Goal: Information Seeking & Learning: Learn about a topic

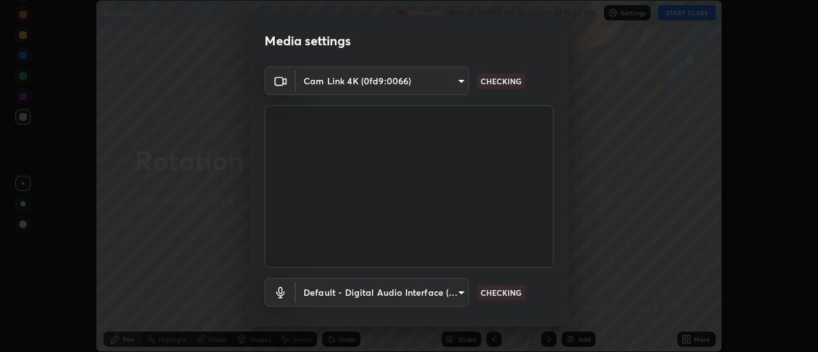
scroll to position [67, 0]
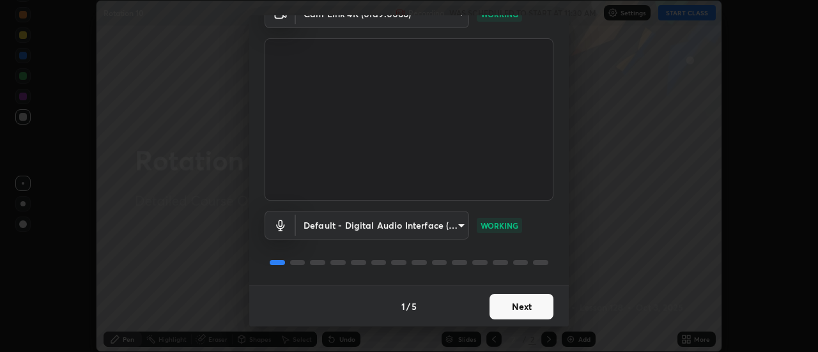
click at [516, 307] on button "Next" at bounding box center [522, 307] width 64 height 26
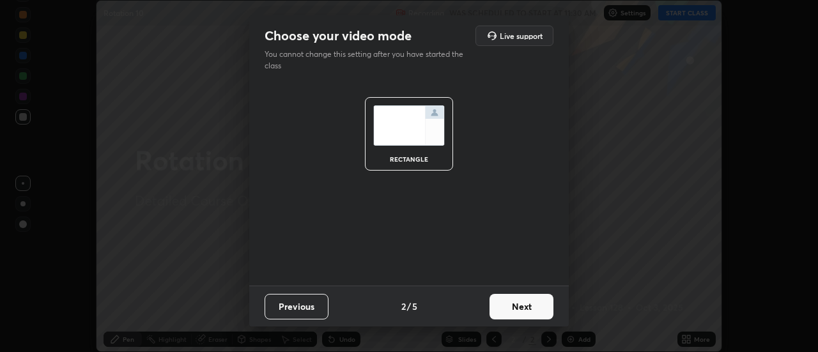
click at [513, 309] on button "Next" at bounding box center [522, 307] width 64 height 26
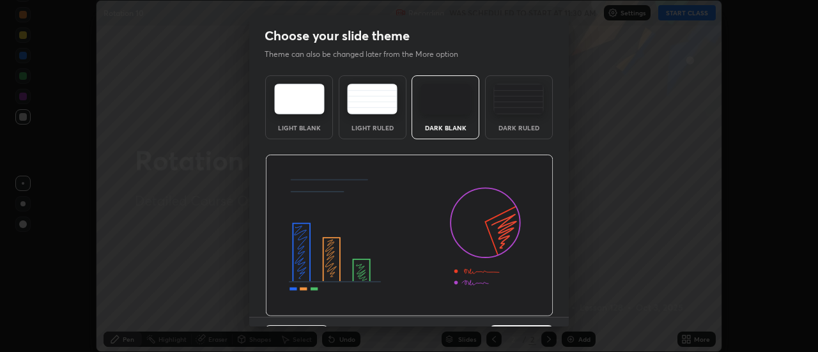
scroll to position [31, 0]
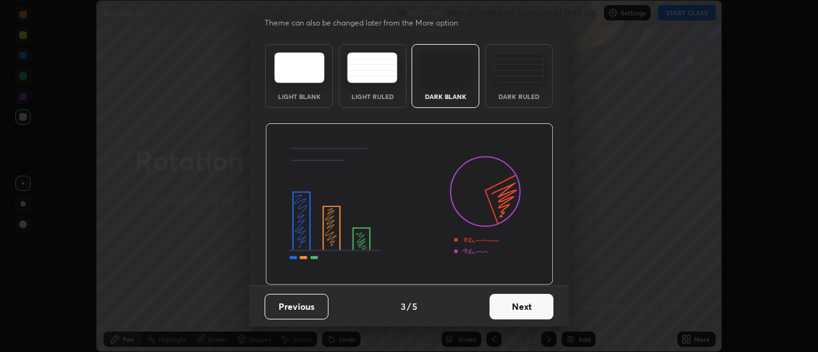
click at [513, 311] on button "Next" at bounding box center [522, 307] width 64 height 26
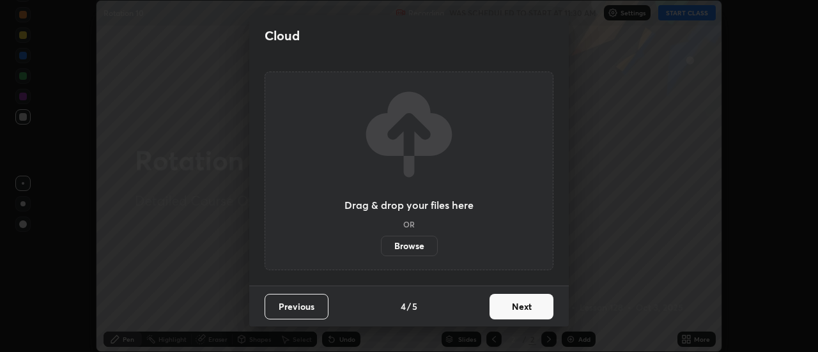
scroll to position [0, 0]
click at [513, 307] on button "Next" at bounding box center [522, 307] width 64 height 26
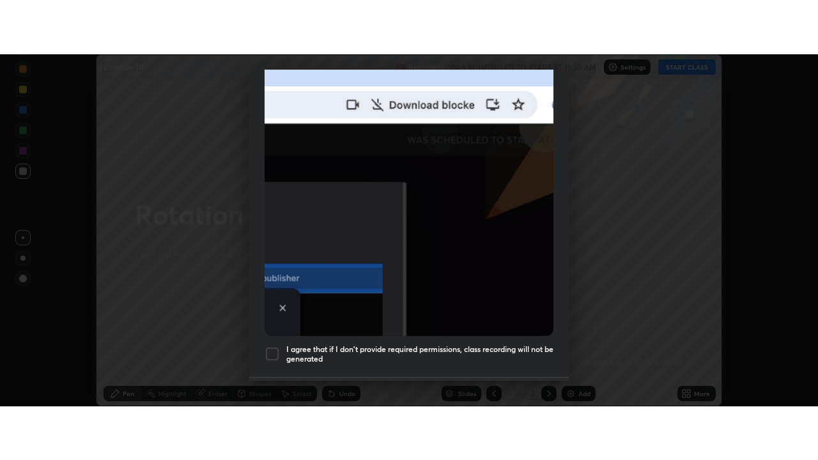
scroll to position [328, 0]
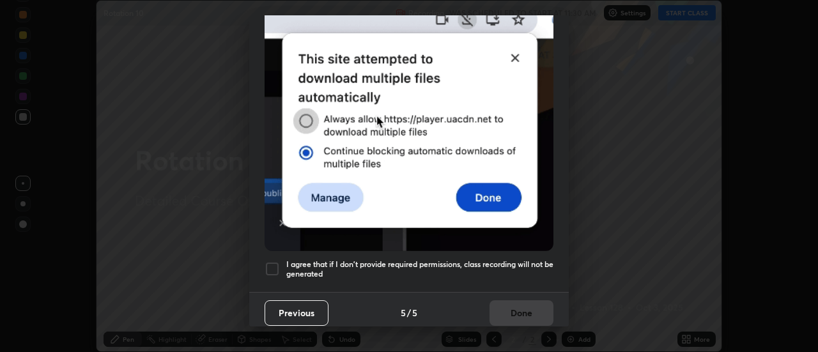
click at [275, 261] on div at bounding box center [272, 268] width 15 height 15
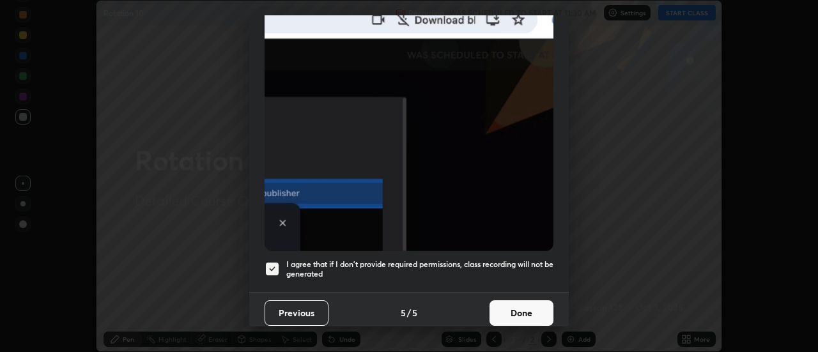
click at [514, 304] on button "Done" at bounding box center [522, 313] width 64 height 26
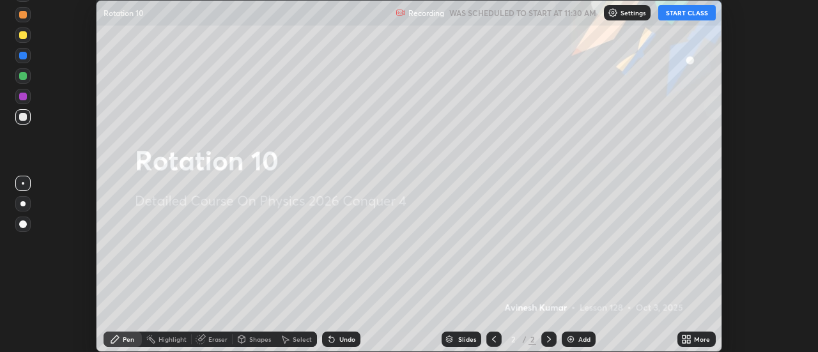
click at [684, 15] on button "START CLASS" at bounding box center [687, 12] width 58 height 15
click at [684, 337] on icon at bounding box center [684, 337] width 3 height 3
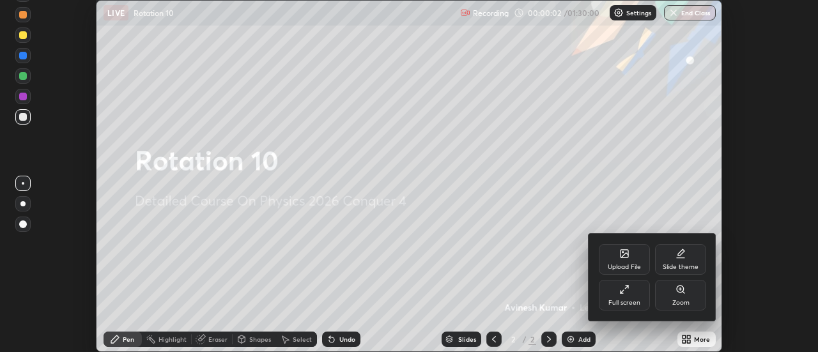
click at [621, 286] on icon at bounding box center [624, 289] width 10 height 10
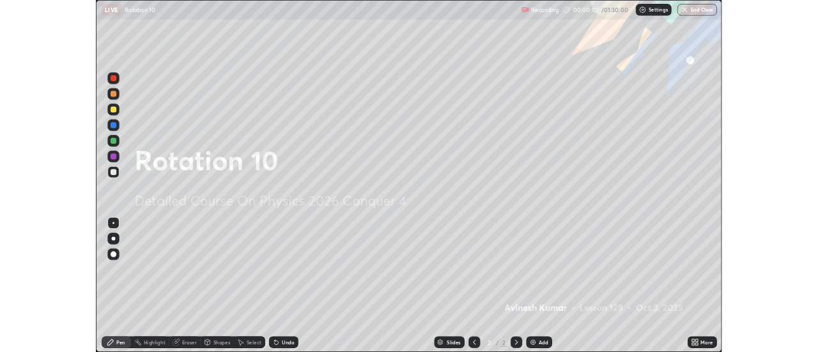
scroll to position [460, 818]
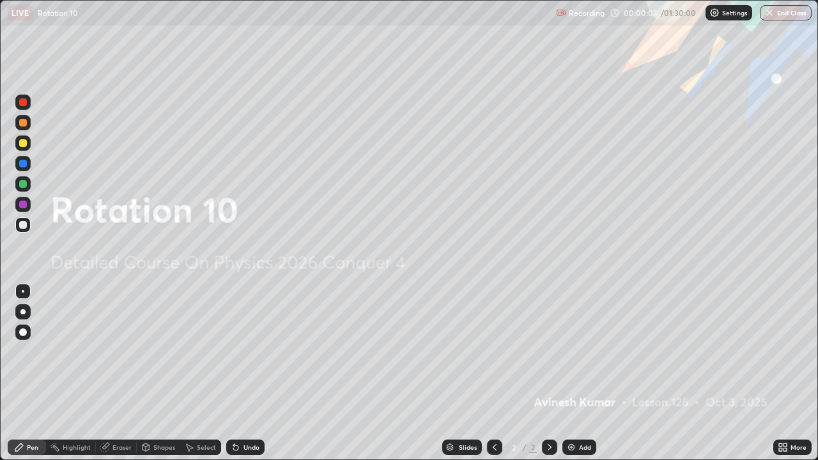
click at [570, 352] on img at bounding box center [571, 447] width 10 height 10
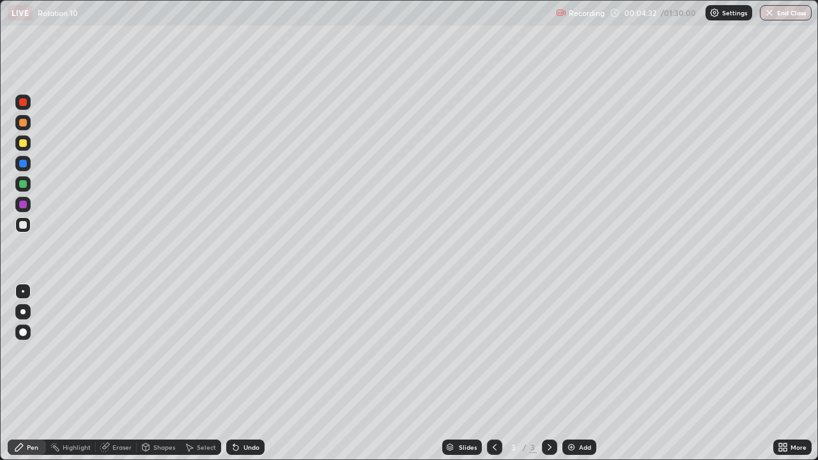
click at [26, 184] on div at bounding box center [23, 184] width 8 height 8
click at [573, 352] on img at bounding box center [571, 447] width 10 height 10
click at [569, 352] on img at bounding box center [571, 447] width 10 height 10
click at [118, 352] on div "Eraser" at bounding box center [121, 447] width 19 height 6
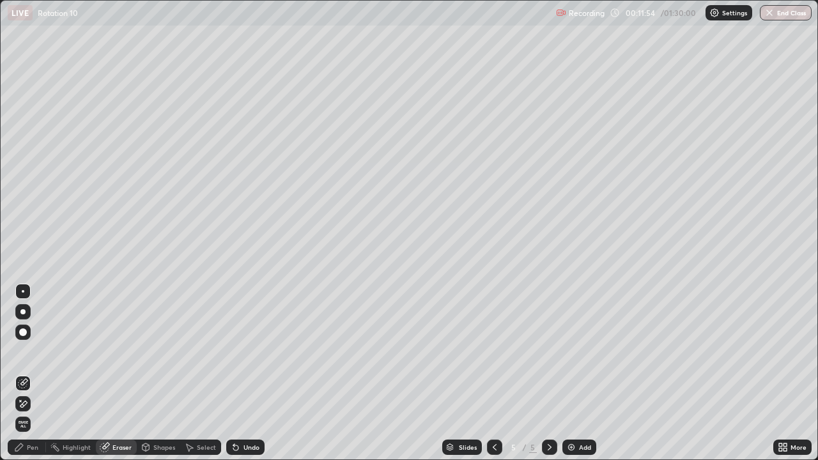
click at [36, 352] on div "Pen" at bounding box center [33, 447] width 12 height 6
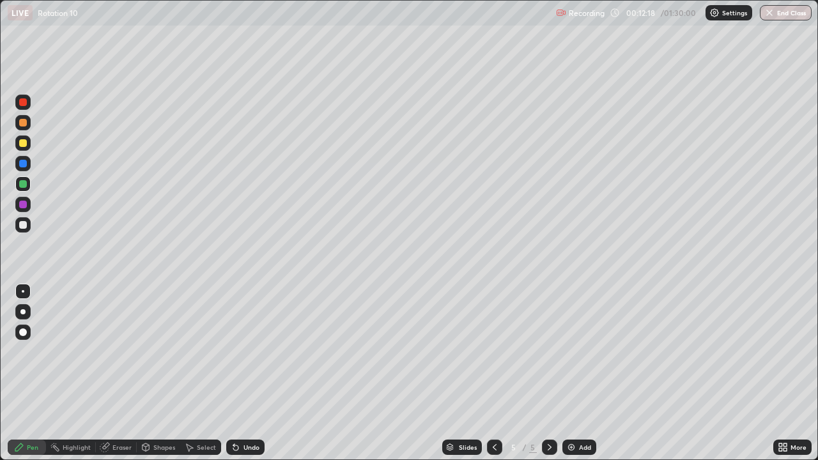
click at [23, 225] on div at bounding box center [23, 225] width 8 height 8
click at [24, 205] on div at bounding box center [23, 205] width 8 height 8
click at [571, 352] on div "Add" at bounding box center [579, 447] width 34 height 15
click at [22, 183] on div at bounding box center [23, 184] width 8 height 8
click at [24, 226] on div at bounding box center [23, 225] width 8 height 8
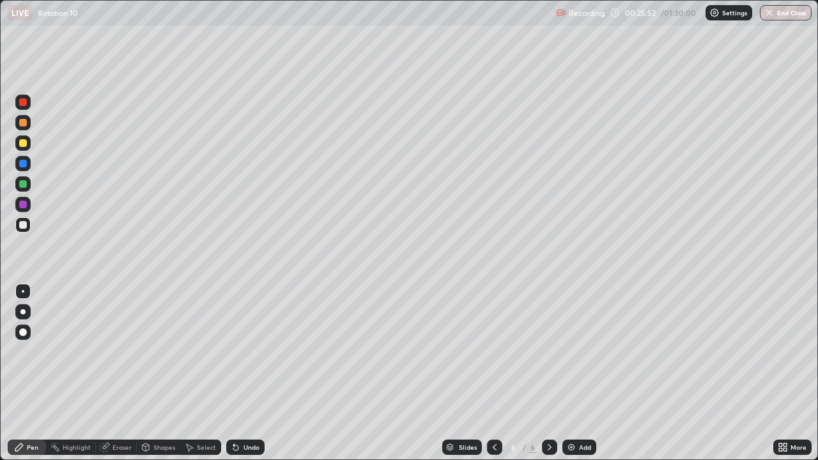
click at [119, 352] on div "Eraser" at bounding box center [121, 447] width 19 height 6
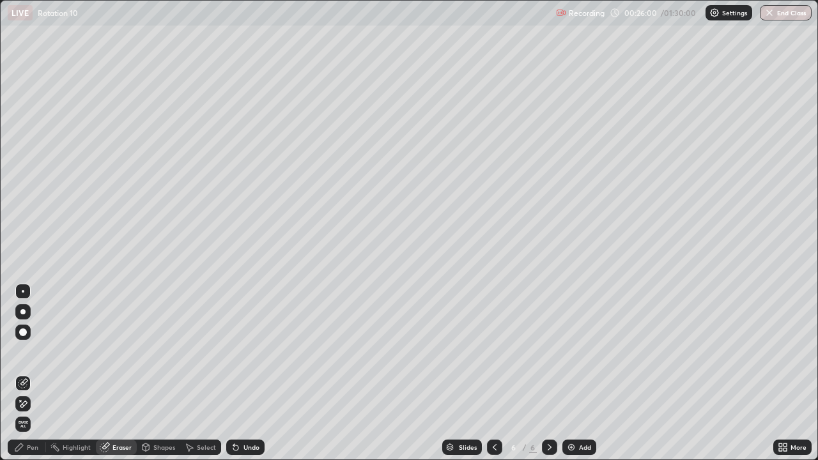
click at [27, 352] on div "Pen" at bounding box center [33, 447] width 12 height 6
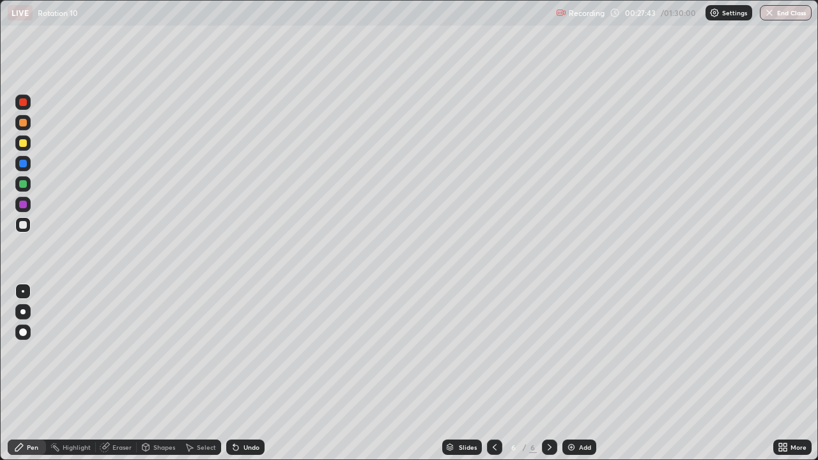
click at [570, 352] on img at bounding box center [571, 447] width 10 height 10
click at [26, 187] on div at bounding box center [23, 184] width 8 height 8
click at [569, 352] on img at bounding box center [571, 447] width 10 height 10
click at [782, 352] on icon at bounding box center [783, 447] width 10 height 10
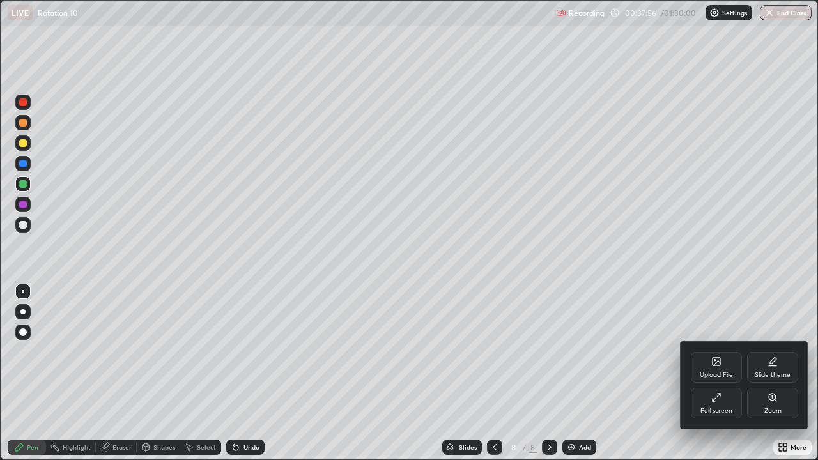
click at [591, 352] on div at bounding box center [409, 230] width 818 height 460
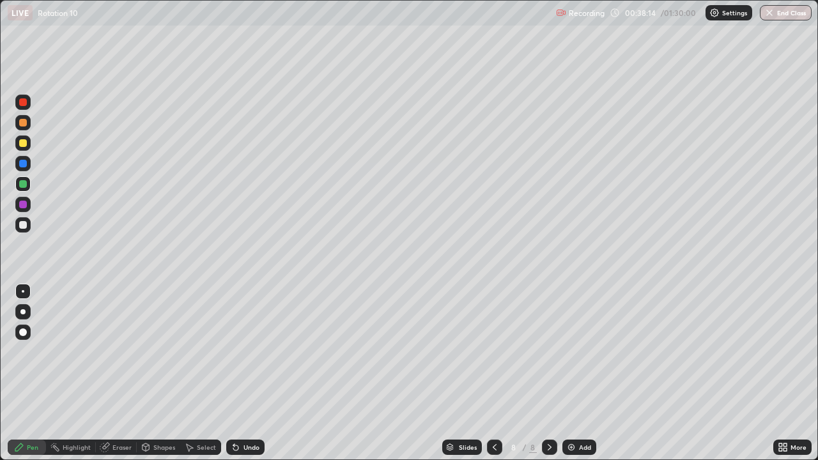
click at [780, 352] on icon at bounding box center [780, 449] width 3 height 3
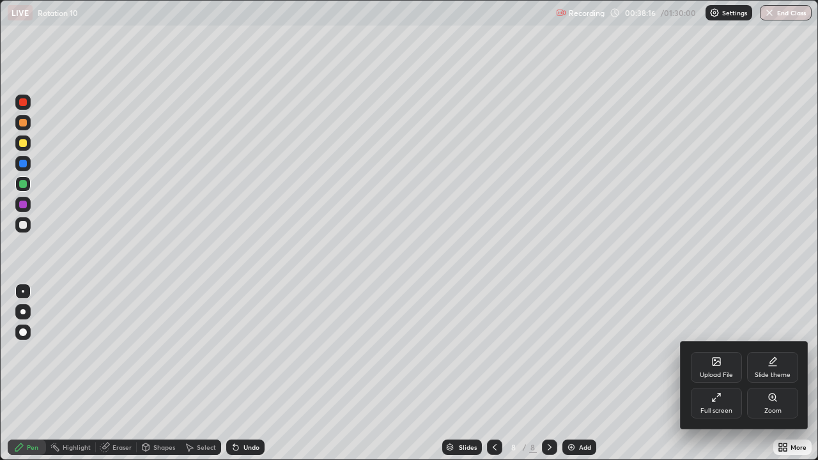
click at [716, 352] on icon at bounding box center [716, 397] width 10 height 10
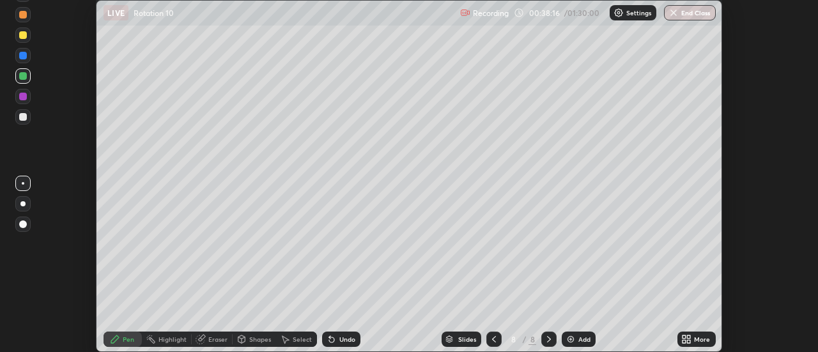
scroll to position [63557, 63091]
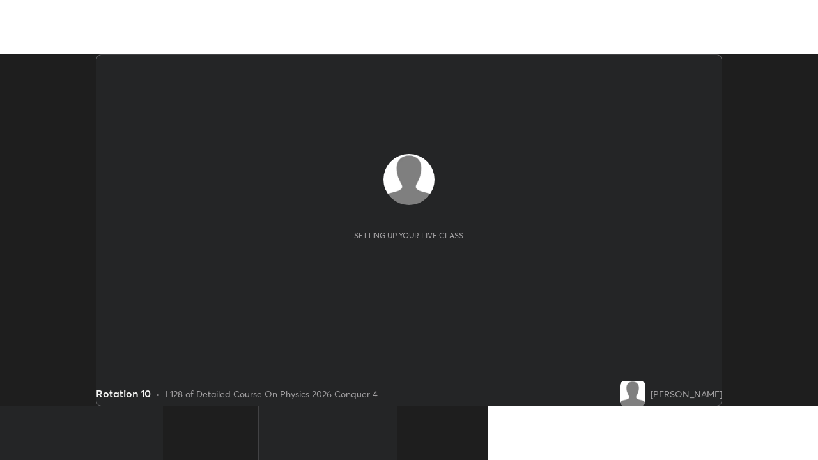
scroll to position [352, 818]
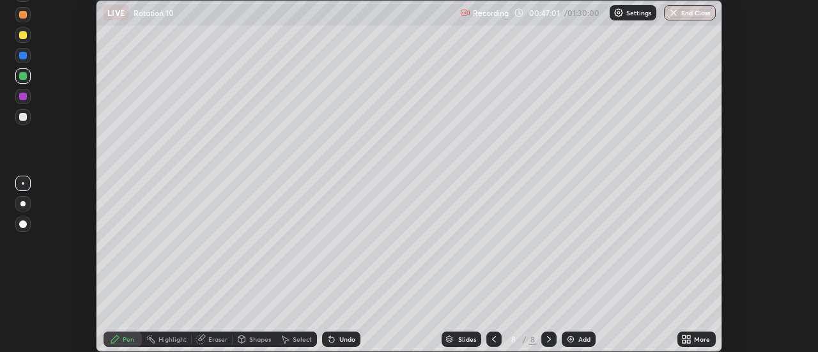
click at [687, 339] on icon at bounding box center [686, 339] width 10 height 10
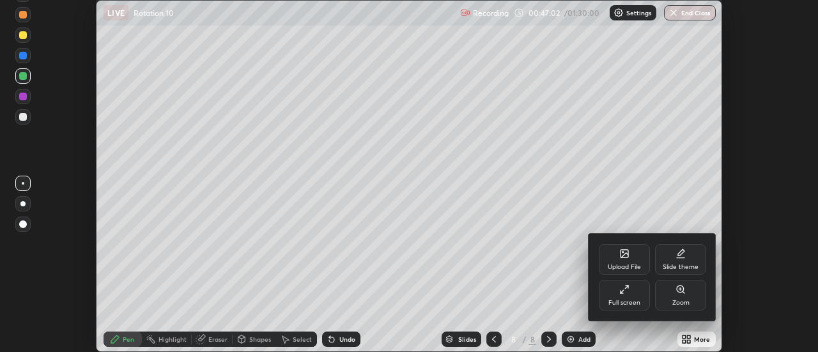
click at [627, 270] on div "Upload File" at bounding box center [624, 267] width 33 height 6
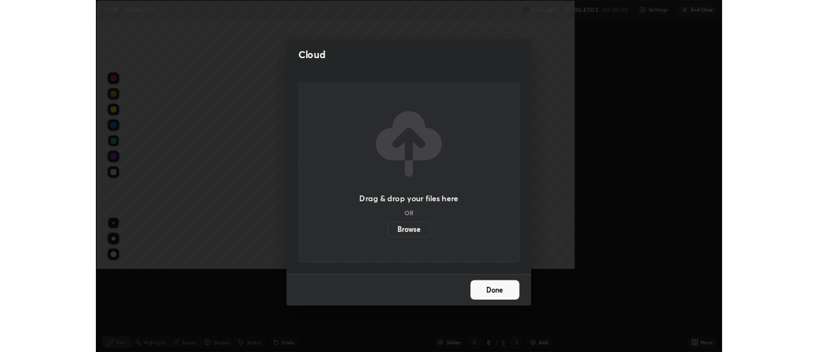
scroll to position [460, 818]
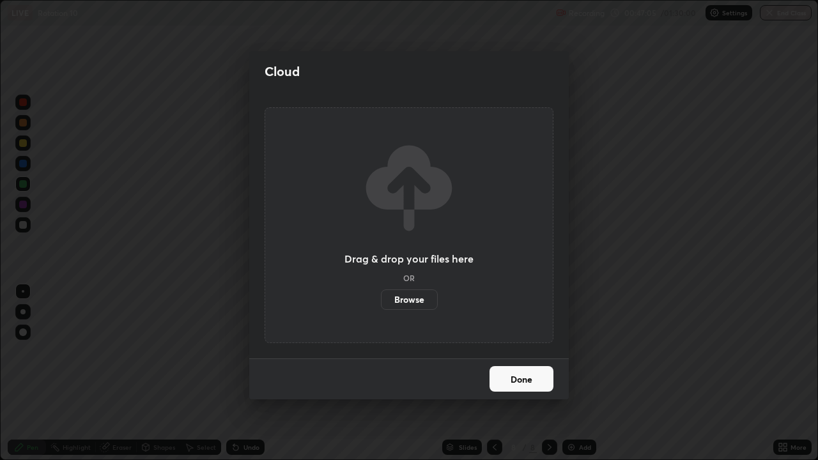
click at [611, 288] on div "Cloud Drag & drop your files here OR Browse Done" at bounding box center [409, 230] width 818 height 460
click at [522, 352] on button "Done" at bounding box center [522, 379] width 64 height 26
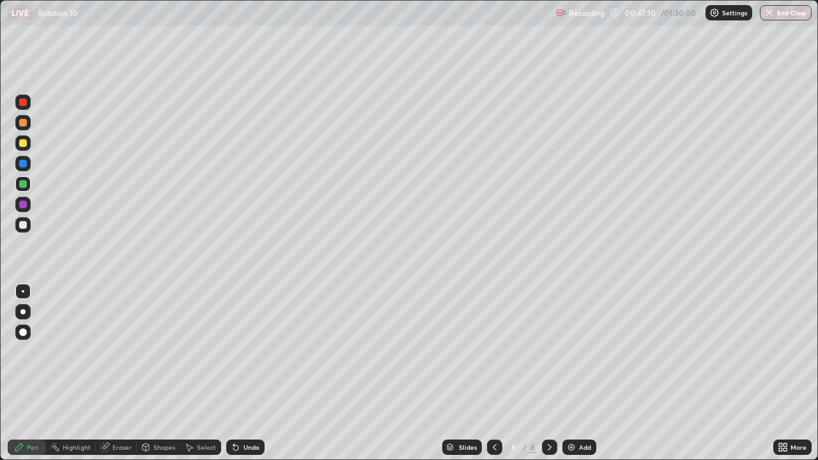
click at [122, 352] on div "Eraser" at bounding box center [121, 447] width 19 height 6
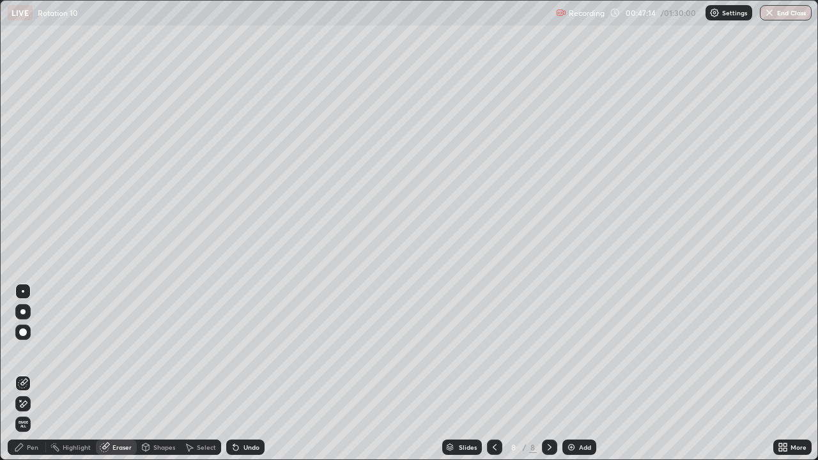
click at [31, 352] on div "Pen" at bounding box center [33, 447] width 12 height 6
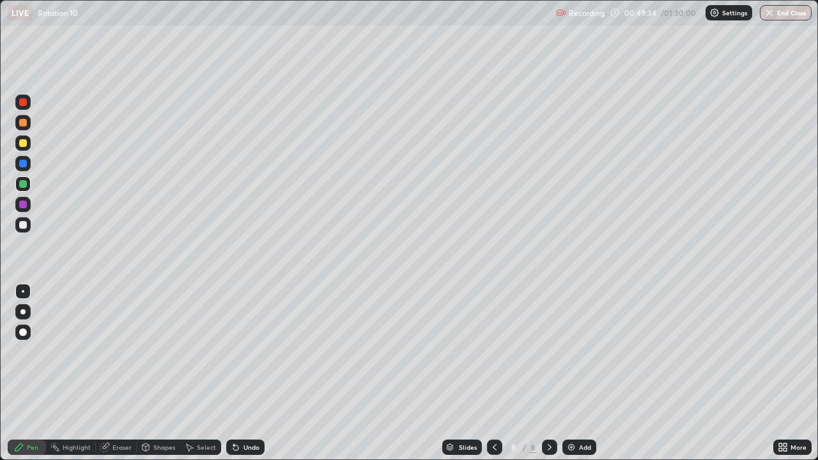
click at [103, 352] on icon at bounding box center [104, 448] width 8 height 8
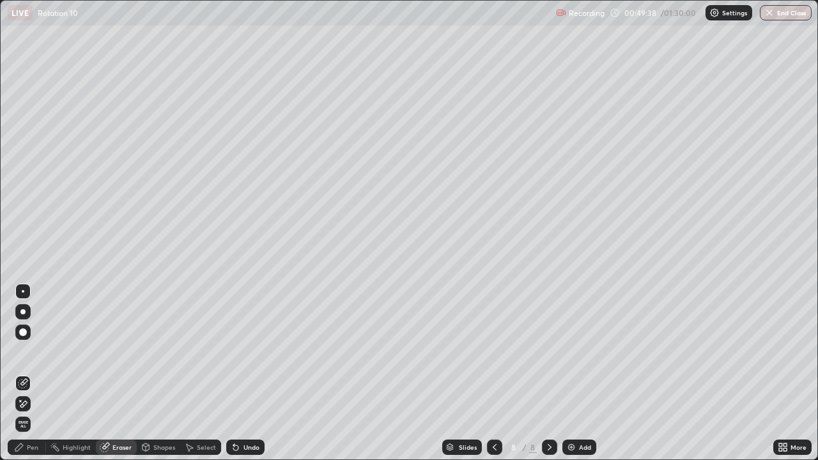
click at [32, 352] on div "Pen" at bounding box center [33, 447] width 12 height 6
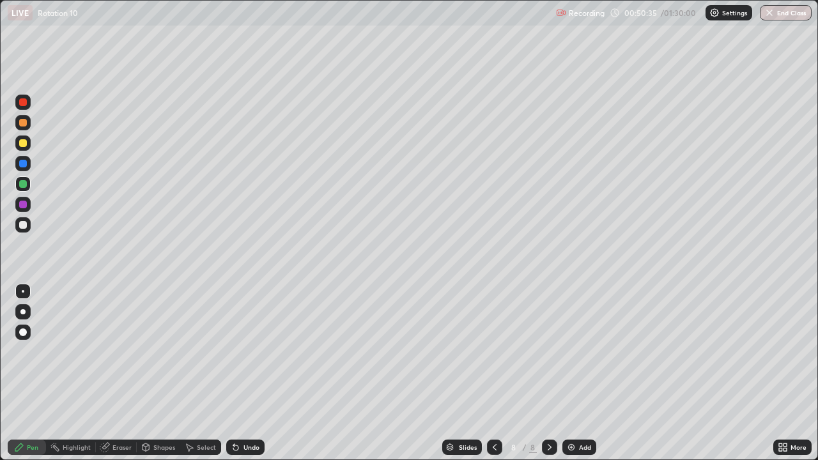
click at [24, 227] on div at bounding box center [23, 225] width 8 height 8
click at [20, 205] on div at bounding box center [23, 205] width 8 height 8
click at [569, 352] on img at bounding box center [571, 447] width 10 height 10
click at [26, 225] on div at bounding box center [23, 225] width 8 height 8
click at [24, 183] on div at bounding box center [23, 184] width 8 height 8
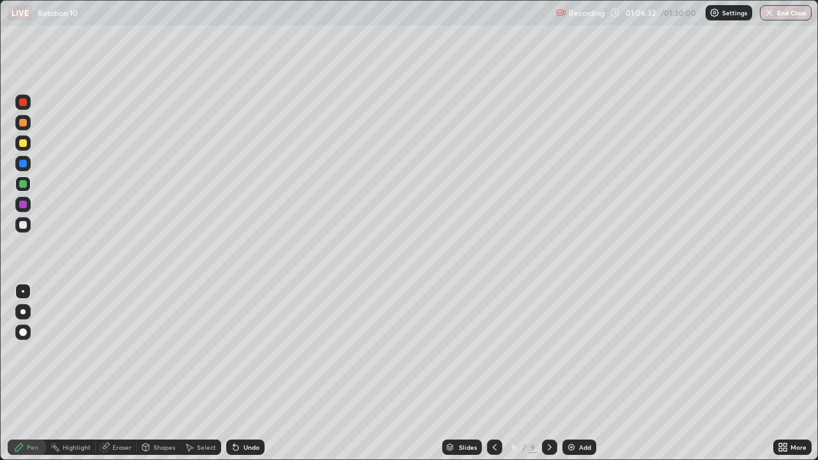
click at [569, 352] on img at bounding box center [571, 447] width 10 height 10
click at [22, 125] on div at bounding box center [23, 123] width 8 height 8
click at [571, 352] on img at bounding box center [571, 447] width 10 height 10
click at [24, 185] on div at bounding box center [23, 184] width 8 height 8
click at [572, 352] on img at bounding box center [571, 447] width 10 height 10
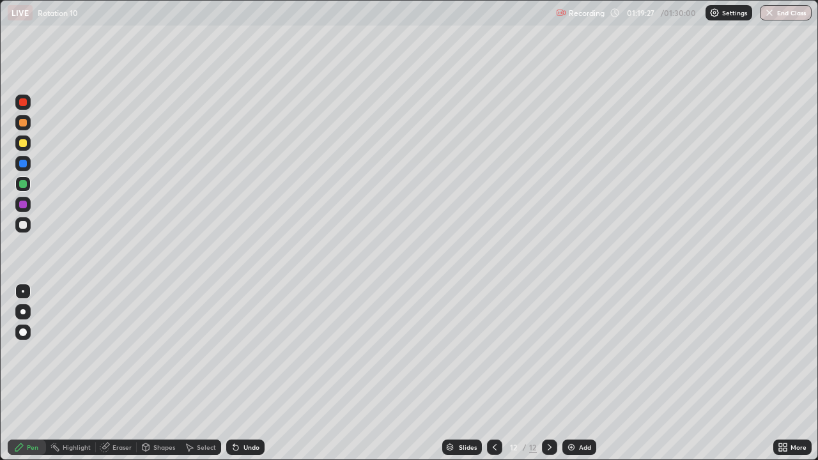
click at [493, 352] on icon at bounding box center [495, 447] width 10 height 10
click at [491, 352] on icon at bounding box center [495, 447] width 10 height 10
click at [492, 352] on div at bounding box center [494, 447] width 15 height 15
click at [495, 352] on icon at bounding box center [495, 447] width 4 height 6
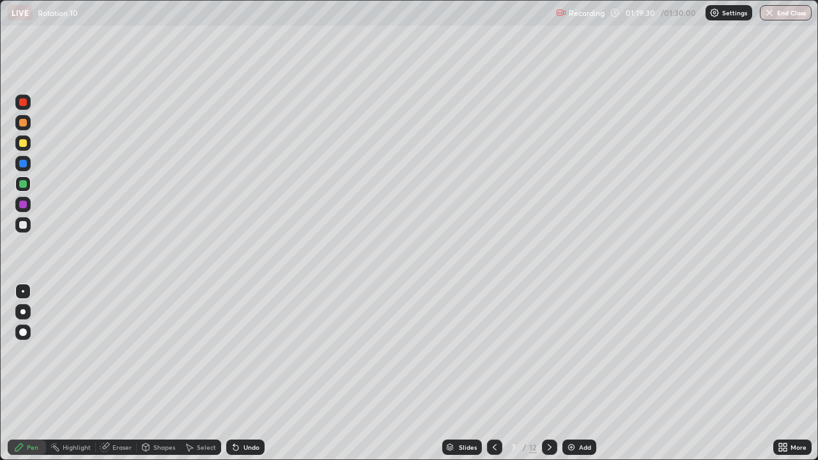
click at [493, 352] on icon at bounding box center [495, 447] width 4 height 6
click at [493, 352] on icon at bounding box center [495, 447] width 10 height 10
click at [548, 352] on icon at bounding box center [550, 447] width 10 height 10
click at [549, 352] on icon at bounding box center [550, 447] width 4 height 6
click at [550, 352] on icon at bounding box center [550, 447] width 10 height 10
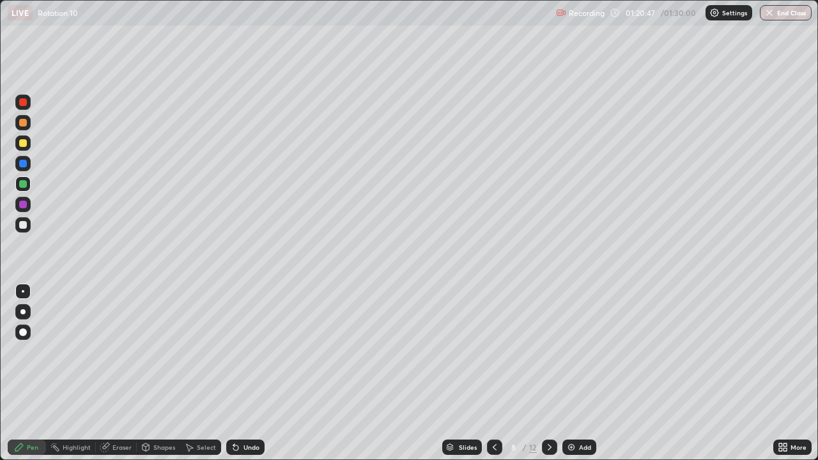
click at [548, 352] on icon at bounding box center [550, 447] width 4 height 6
click at [548, 352] on icon at bounding box center [550, 447] width 10 height 10
click at [22, 226] on div at bounding box center [23, 225] width 8 height 8
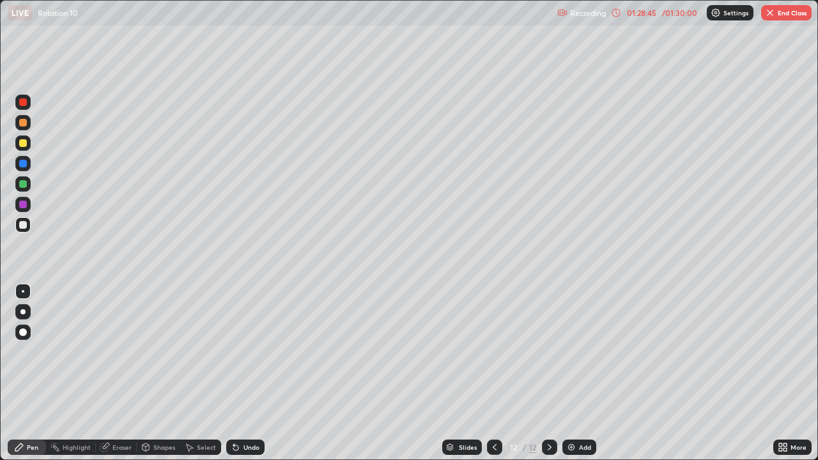
click at [571, 352] on img at bounding box center [571, 447] width 10 height 10
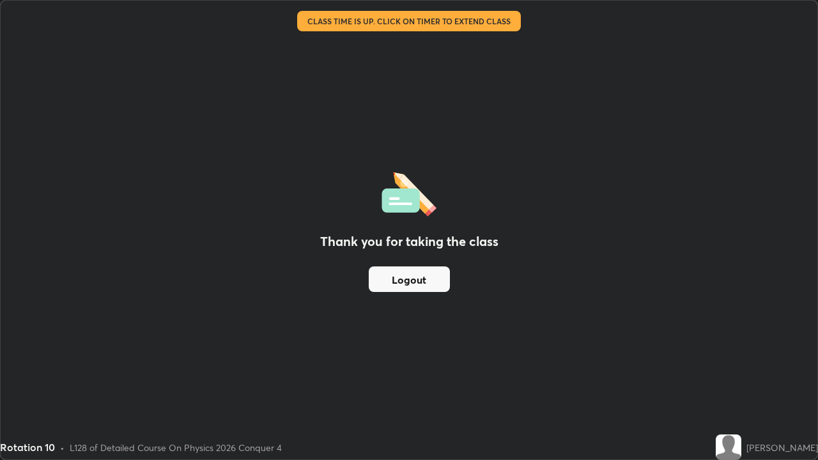
click at [419, 279] on button "Logout" at bounding box center [409, 280] width 81 height 26
click at [421, 279] on button "Logout" at bounding box center [409, 280] width 81 height 26
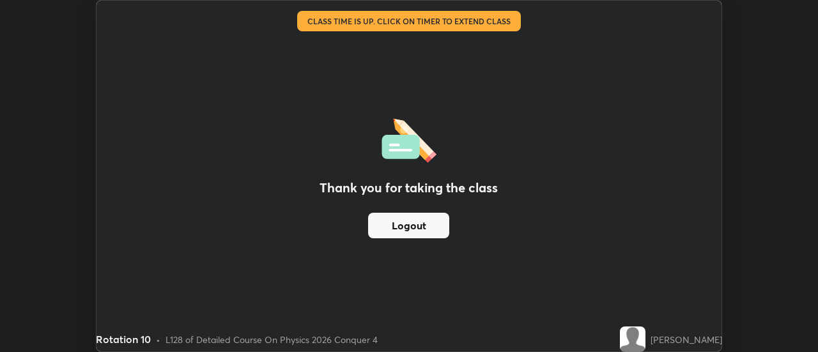
scroll to position [63557, 63091]
